Goal: Transaction & Acquisition: Purchase product/service

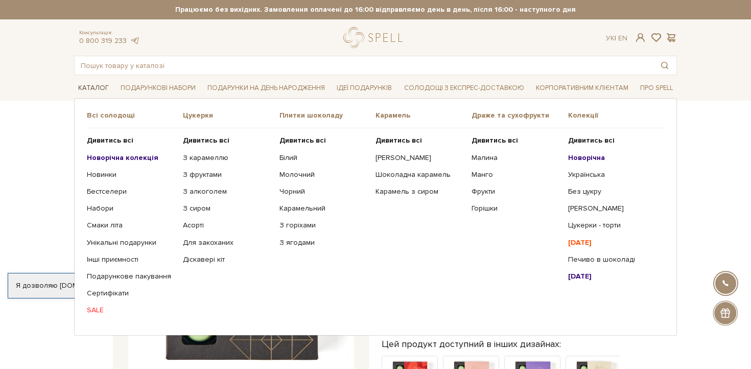
click at [91, 90] on link "Каталог" at bounding box center [93, 88] width 39 height 16
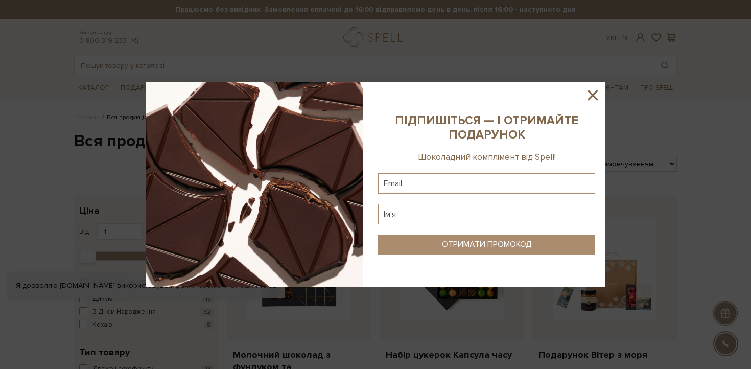
click at [591, 95] on icon at bounding box center [592, 94] width 17 height 17
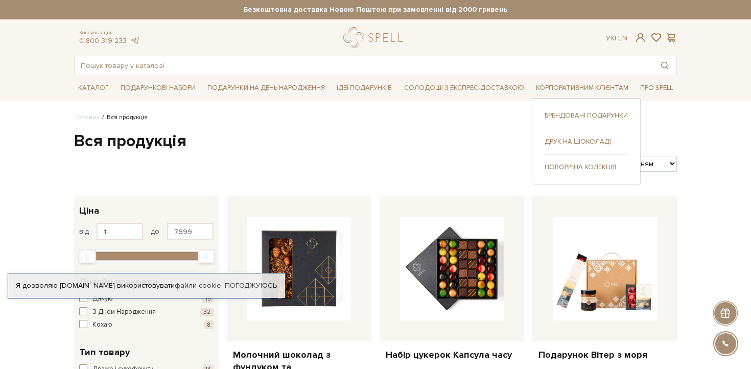
click at [576, 167] on link "Новорічна колекція" at bounding box center [586, 167] width 83 height 9
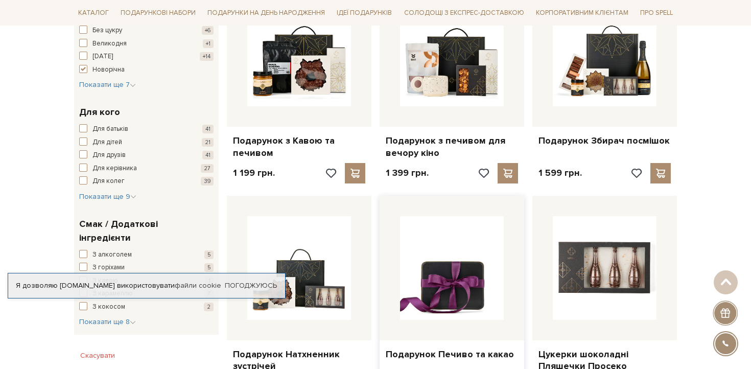
scroll to position [434, 0]
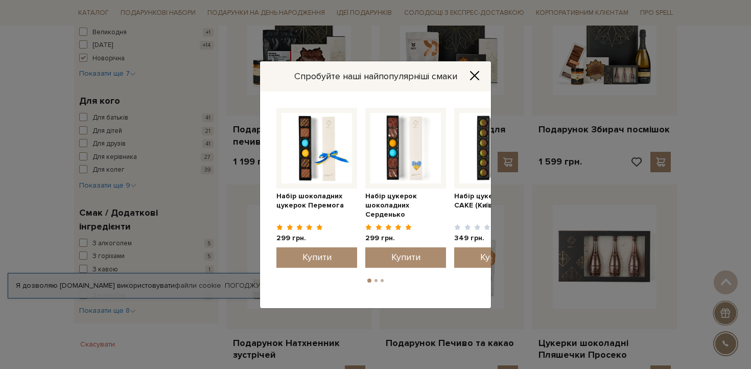
click at [475, 73] on icon "Close" at bounding box center [475, 76] width 10 height 10
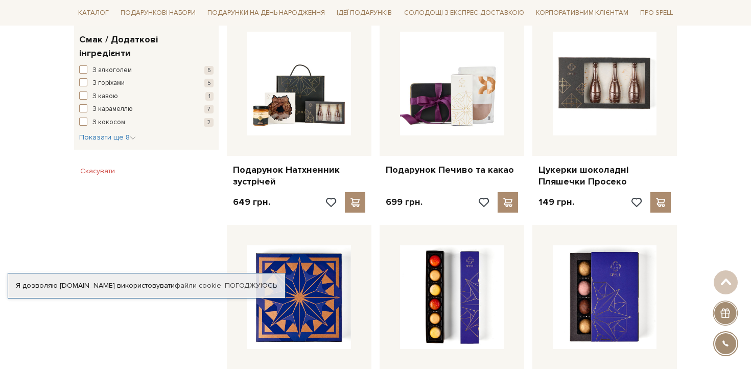
scroll to position [606, 0]
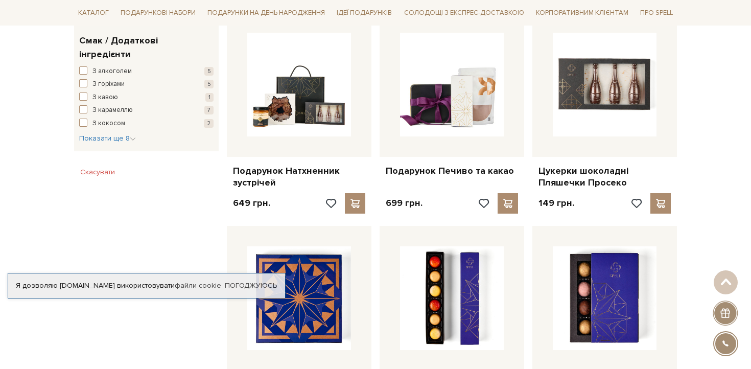
click at [140, 241] on div "Фільтр Ви вибрали: [GEOGRAPHIC_DATA] Скасувати 149 - 4,4 тис. грн. Ціна від 149…" at bounding box center [146, 224] width 153 height 1268
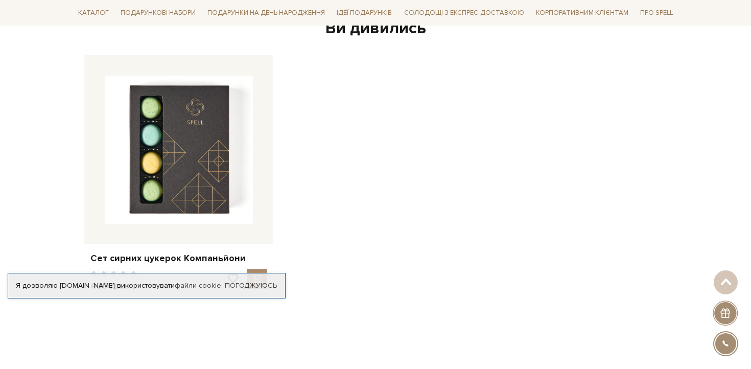
scroll to position [1537, 0]
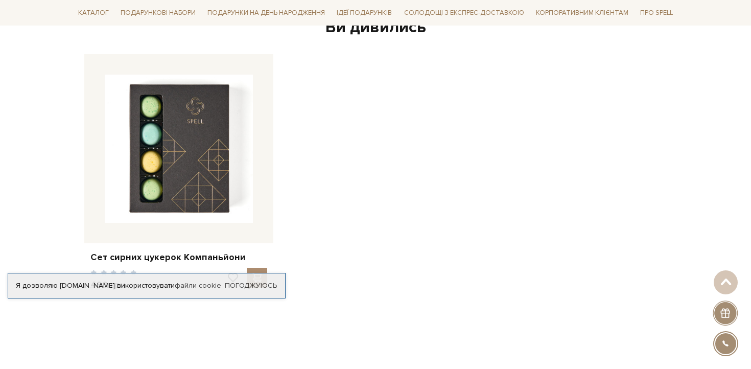
click at [309, 225] on div "Сет сирних цукерок Компаньйони 499 грн." at bounding box center [375, 198] width 591 height 288
